Goal: Task Accomplishment & Management: Use online tool/utility

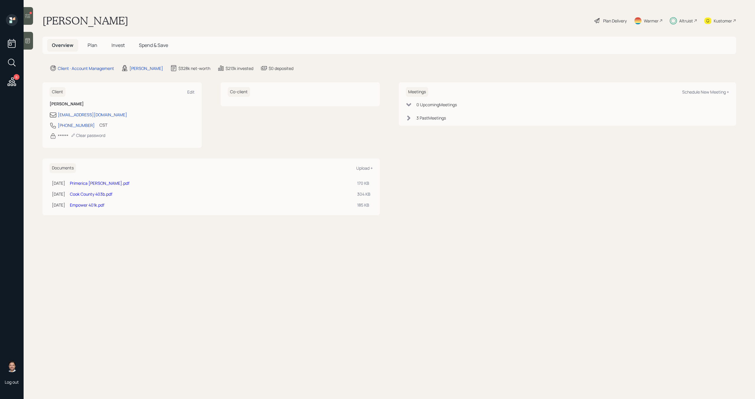
click at [30, 12] on div at bounding box center [31, 13] width 2 height 2
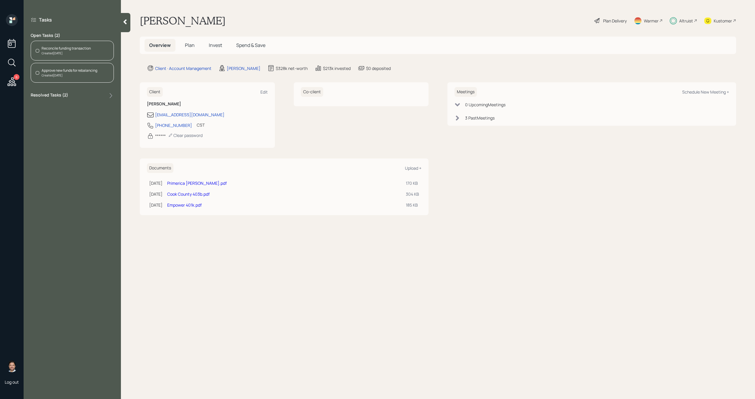
click at [64, 47] on div "Reconcile funding transaction" at bounding box center [66, 48] width 49 height 5
click at [686, 20] on div "Altruist" at bounding box center [686, 21] width 14 height 6
click at [86, 49] on div "Reconcile funding transaction" at bounding box center [66, 48] width 49 height 5
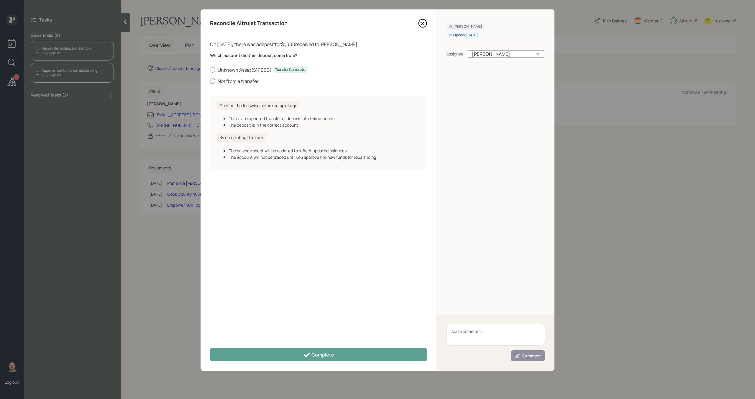
click at [227, 80] on label "Not from a transfer" at bounding box center [318, 81] width 217 height 6
click at [210, 81] on input "Not from a transfer" at bounding box center [210, 81] width 0 height 0
radio input "true"
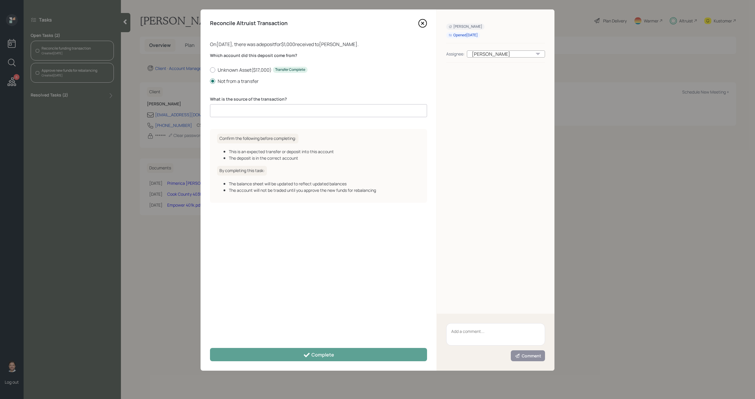
click at [231, 109] on input at bounding box center [318, 110] width 217 height 13
type input "Deposit"
click at [285, 363] on div "Reconcile Altruist Transaction On 09/10/2025 , there was a deposit for $1,000 r…" at bounding box center [319, 189] width 236 height 361
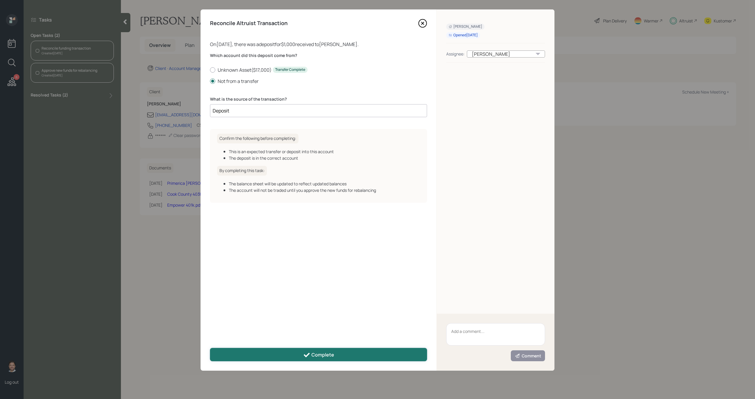
click at [287, 358] on button "Complete" at bounding box center [318, 354] width 217 height 13
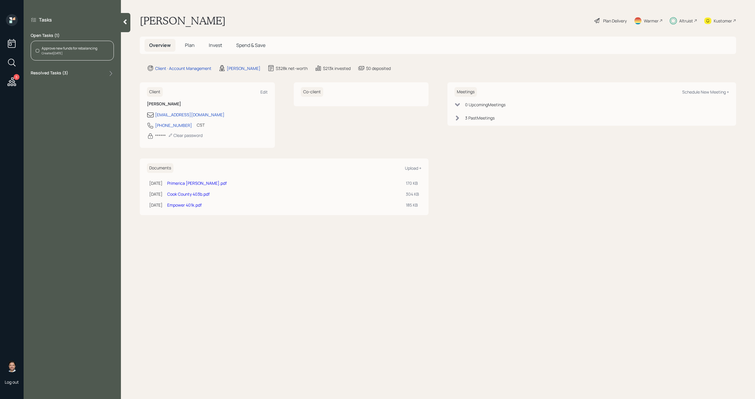
click at [93, 51] on div "Created Today" at bounding box center [70, 53] width 56 height 4
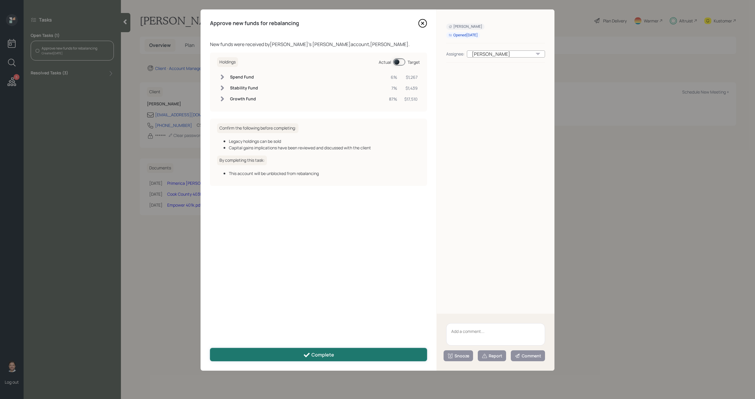
click at [309, 355] on icon at bounding box center [306, 354] width 7 height 7
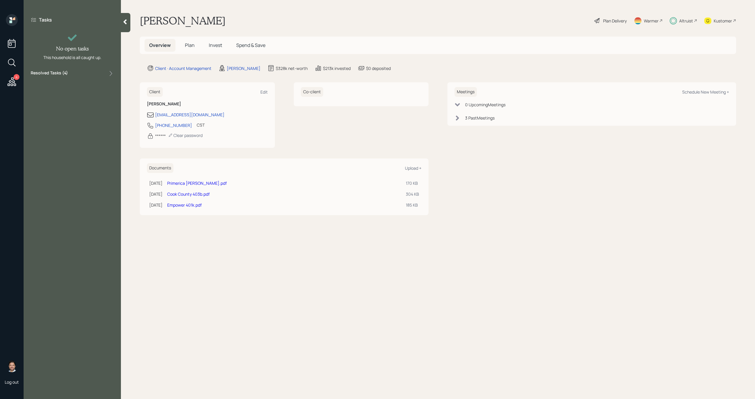
click at [127, 23] on icon at bounding box center [125, 22] width 6 height 6
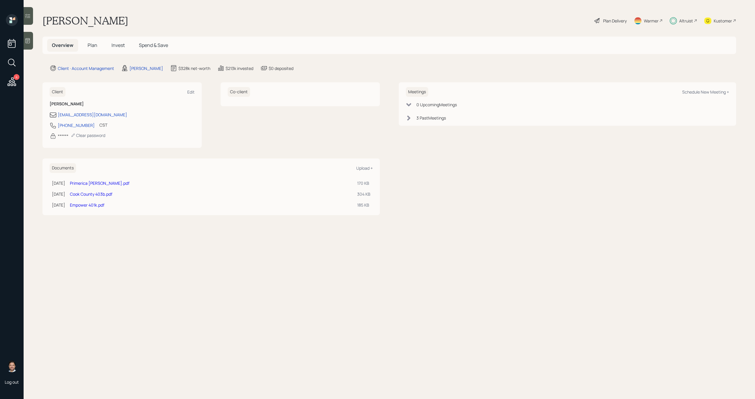
click at [17, 81] on icon at bounding box center [11, 81] width 11 height 11
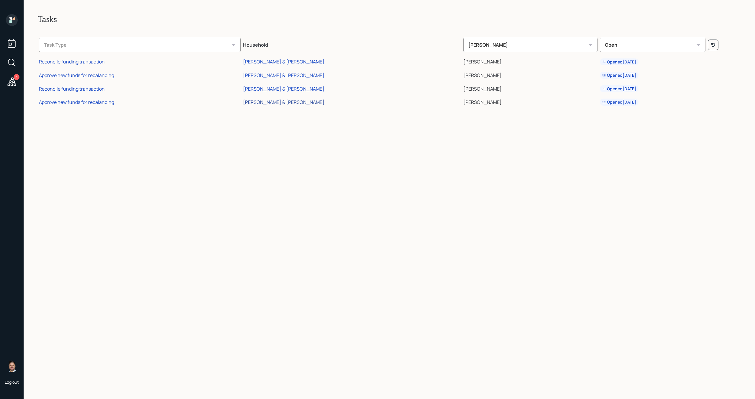
click at [319, 102] on div "Gordon & Kathy Defalco" at bounding box center [283, 102] width 81 height 6
